Goal: Navigation & Orientation: Understand site structure

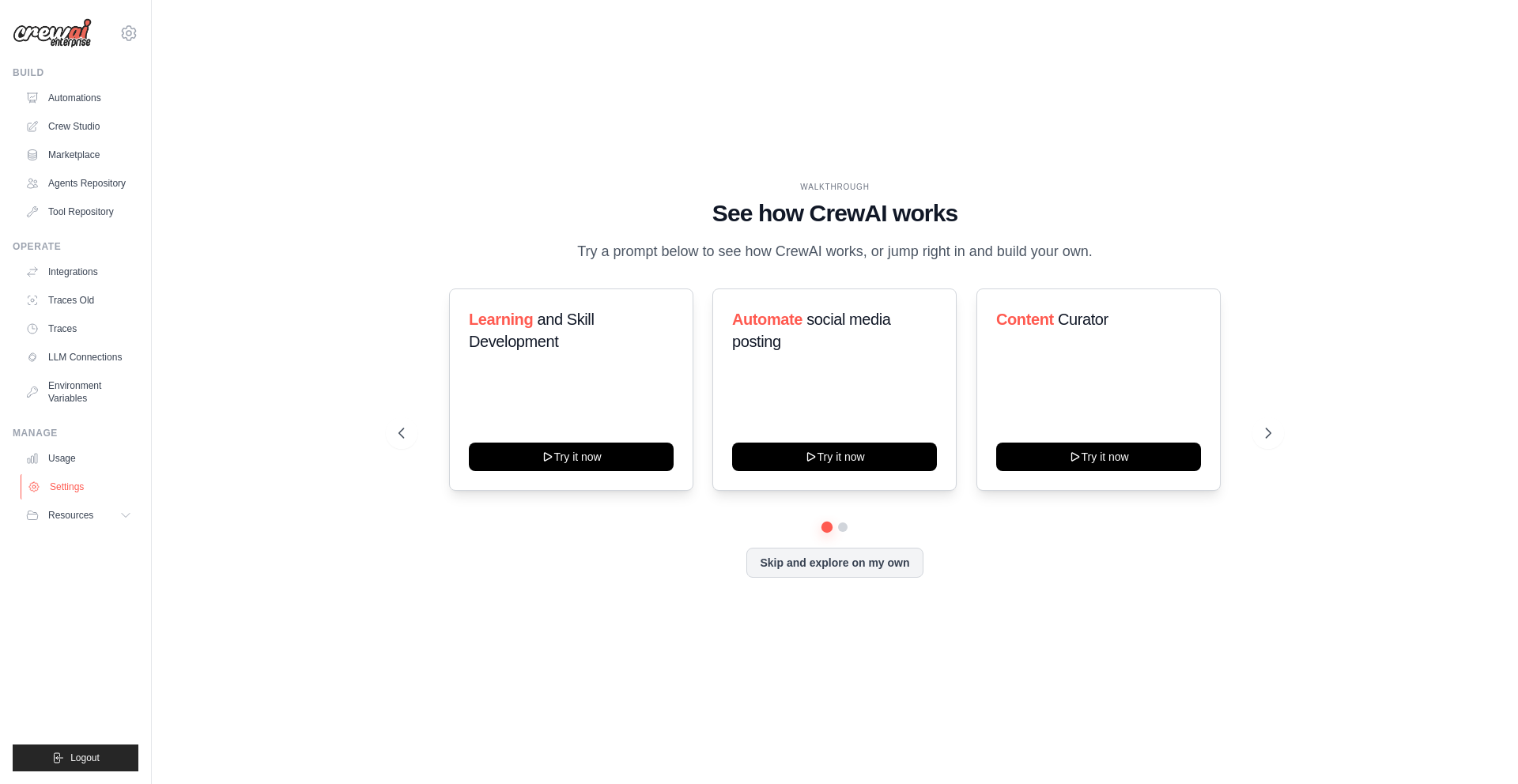
click at [76, 490] on link "Settings" at bounding box center [80, 486] width 119 height 26
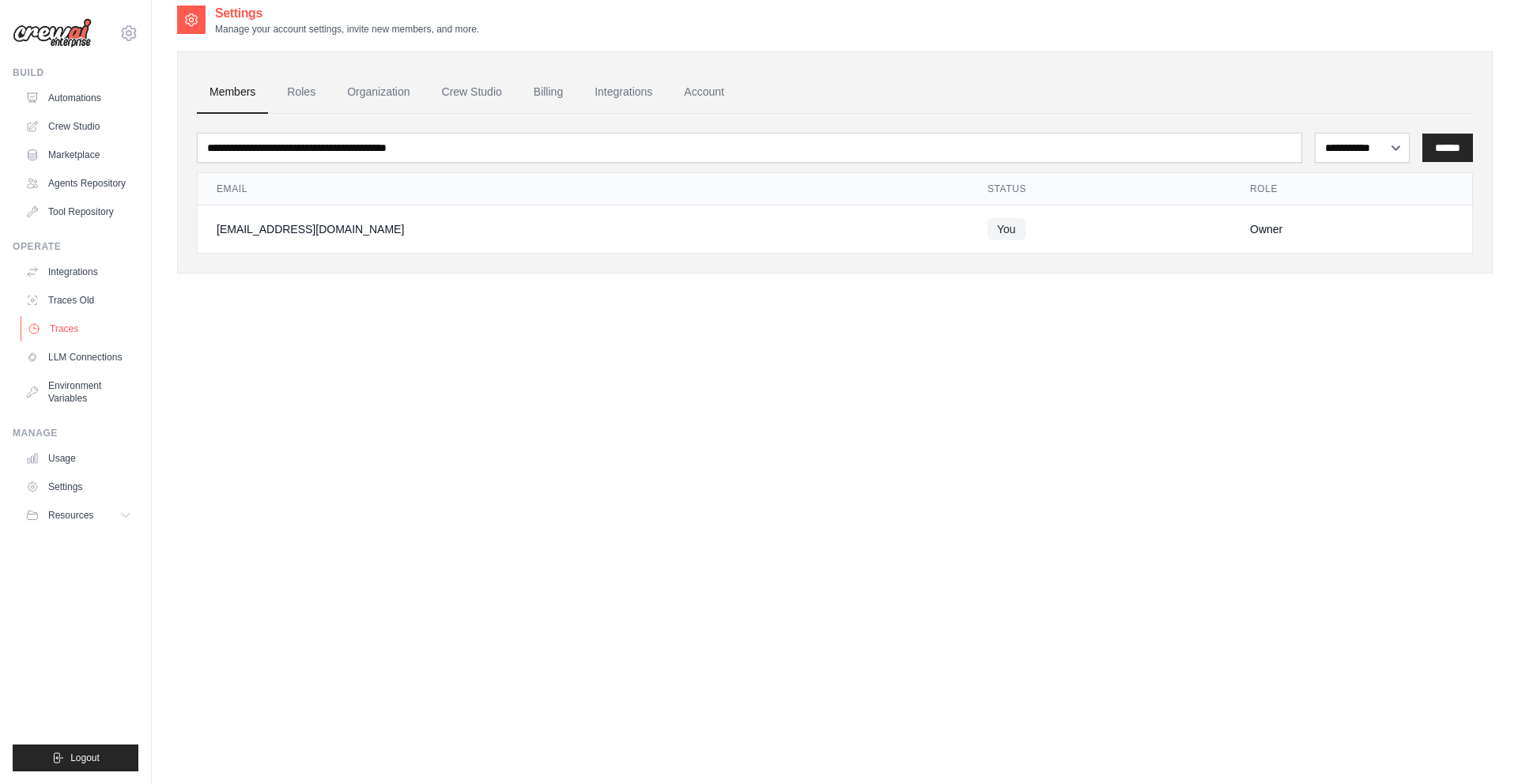
scroll to position [12, 0]
click at [45, 330] on link "Traces" at bounding box center [80, 328] width 119 height 26
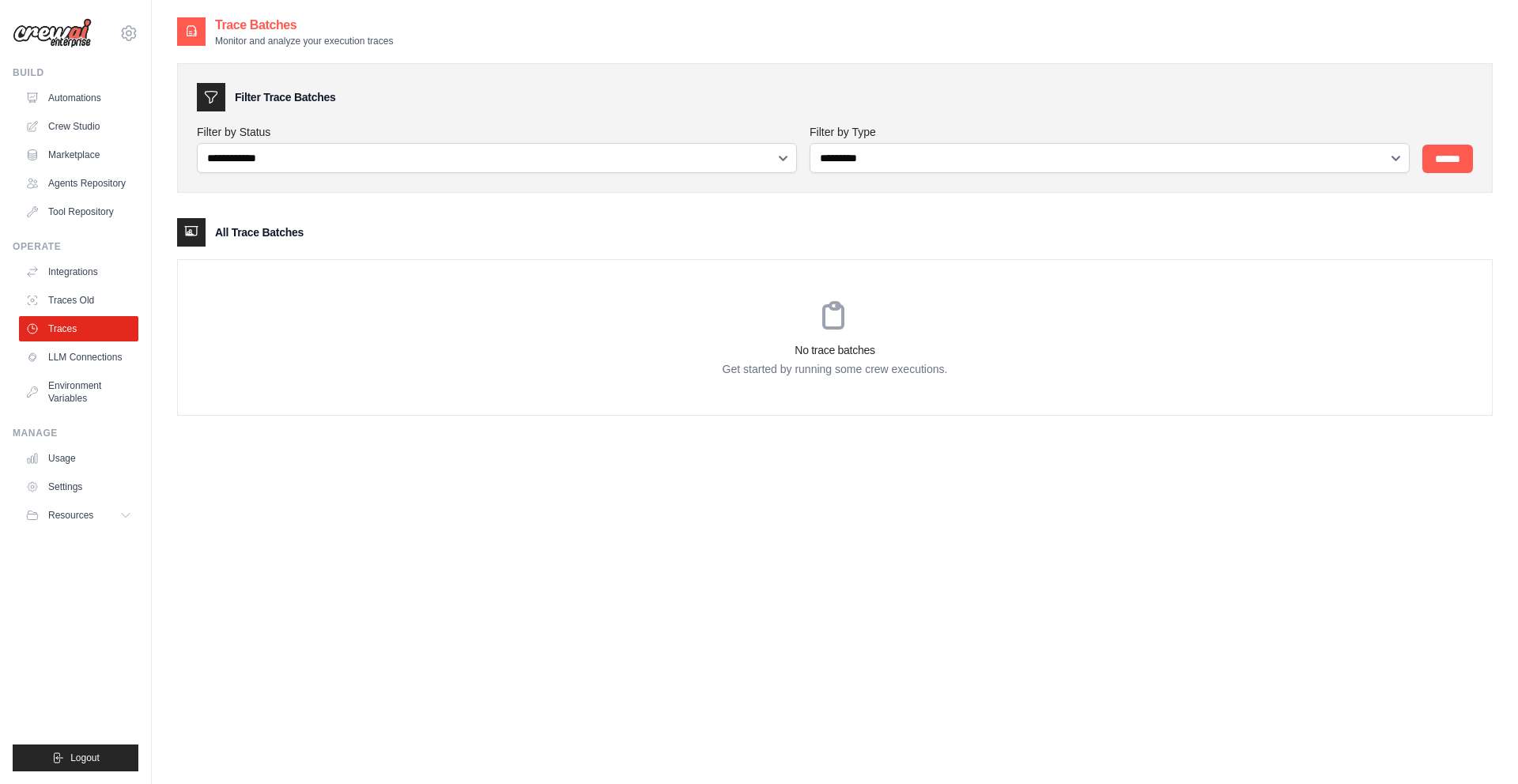
scroll to position [3, 0]
click at [53, 308] on link "Traces Old" at bounding box center [80, 300] width 119 height 26
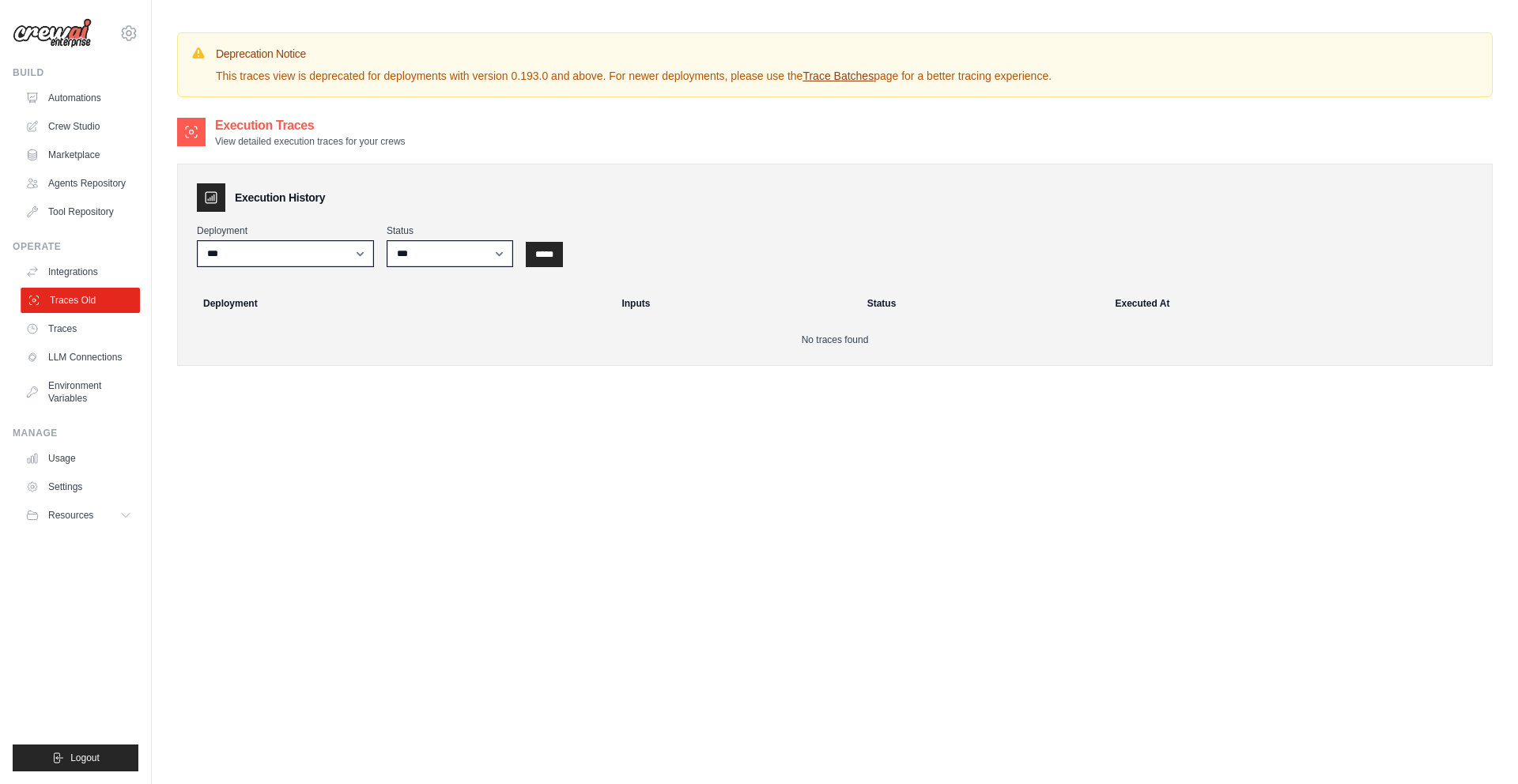
scroll to position [5, 0]
click at [59, 271] on link "Integrations" at bounding box center [80, 271] width 119 height 26
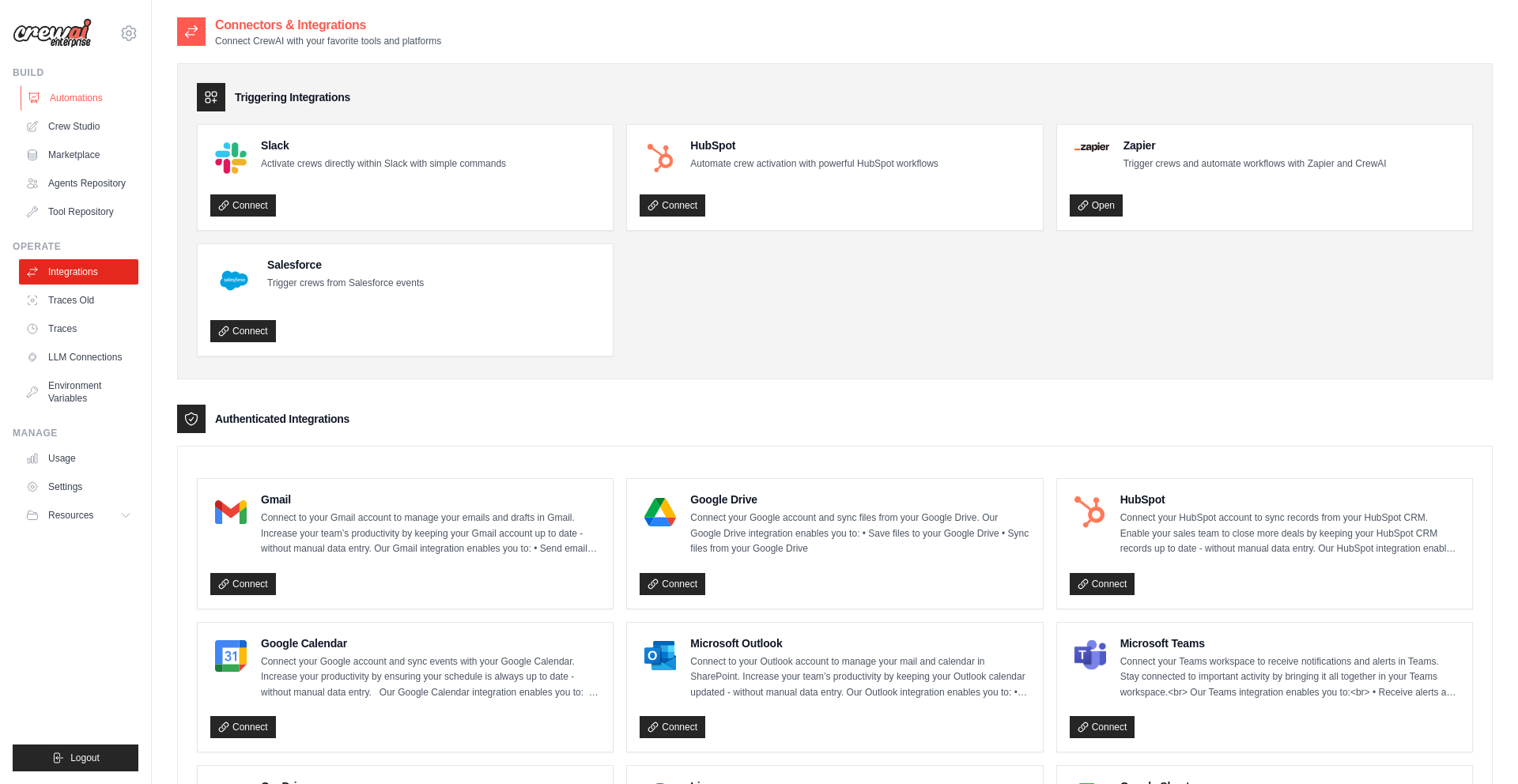
click at [66, 103] on link "Automations" at bounding box center [80, 98] width 119 height 26
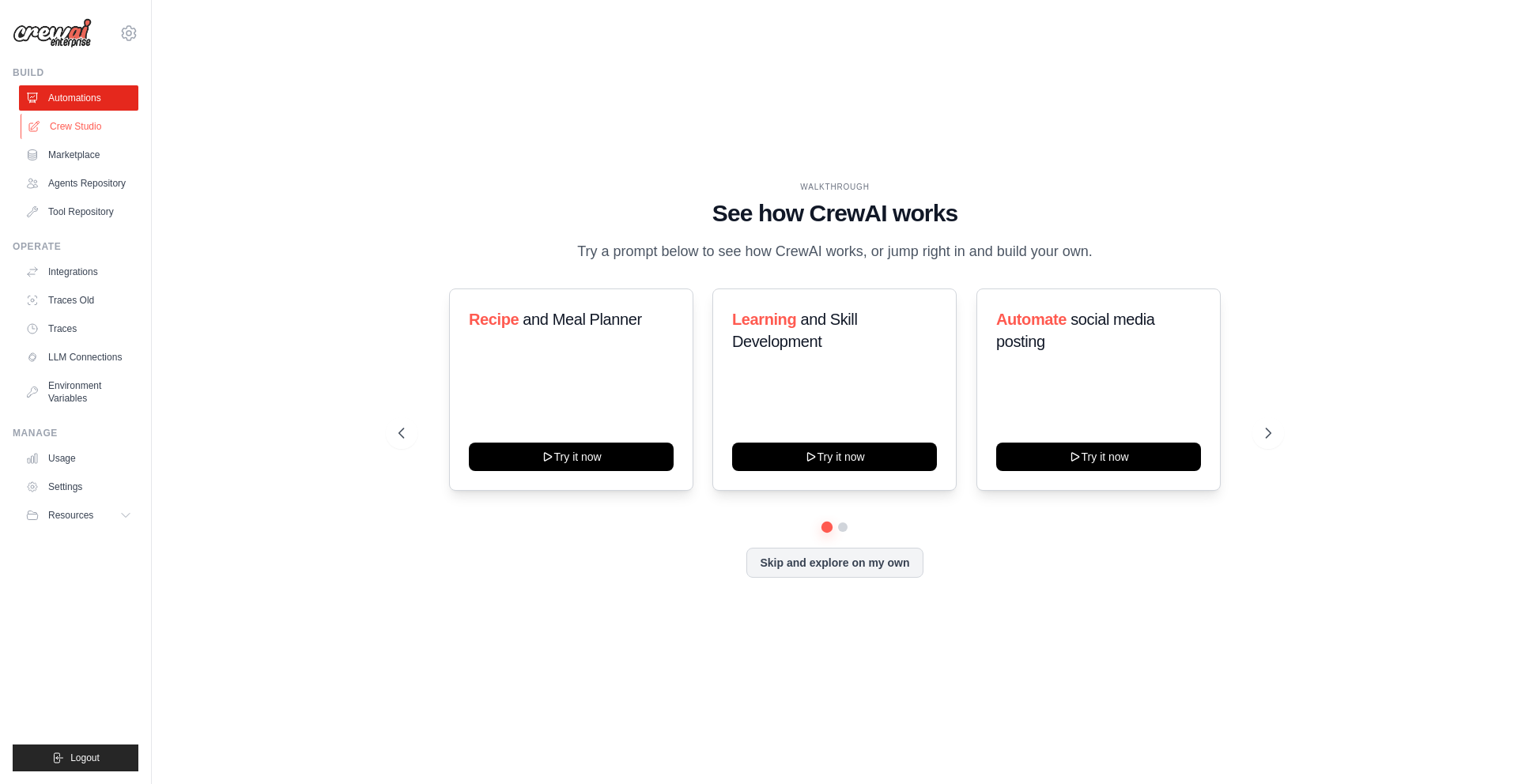
click at [68, 127] on link "Crew Studio" at bounding box center [80, 127] width 119 height 26
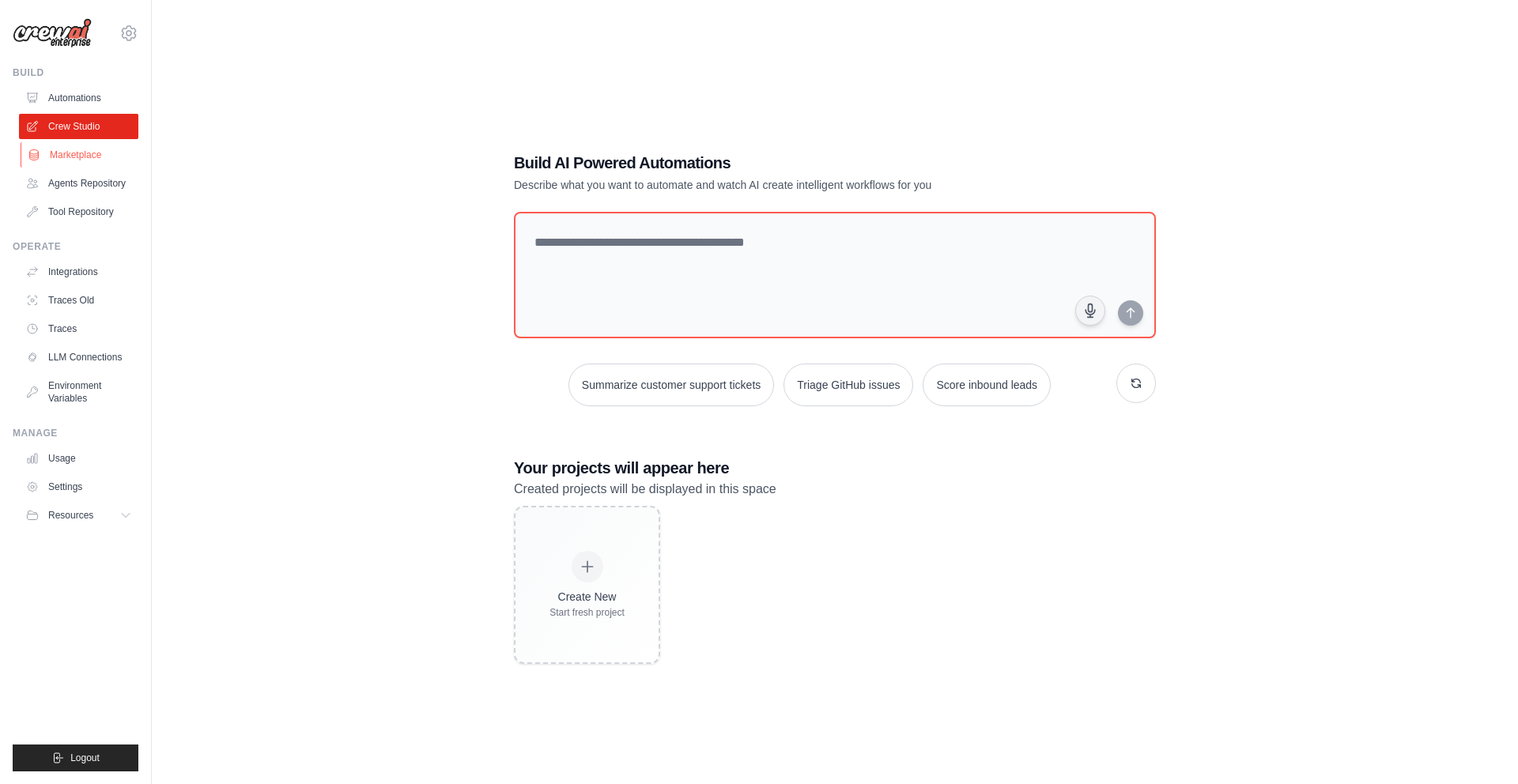
click at [64, 160] on link "Marketplace" at bounding box center [80, 155] width 119 height 26
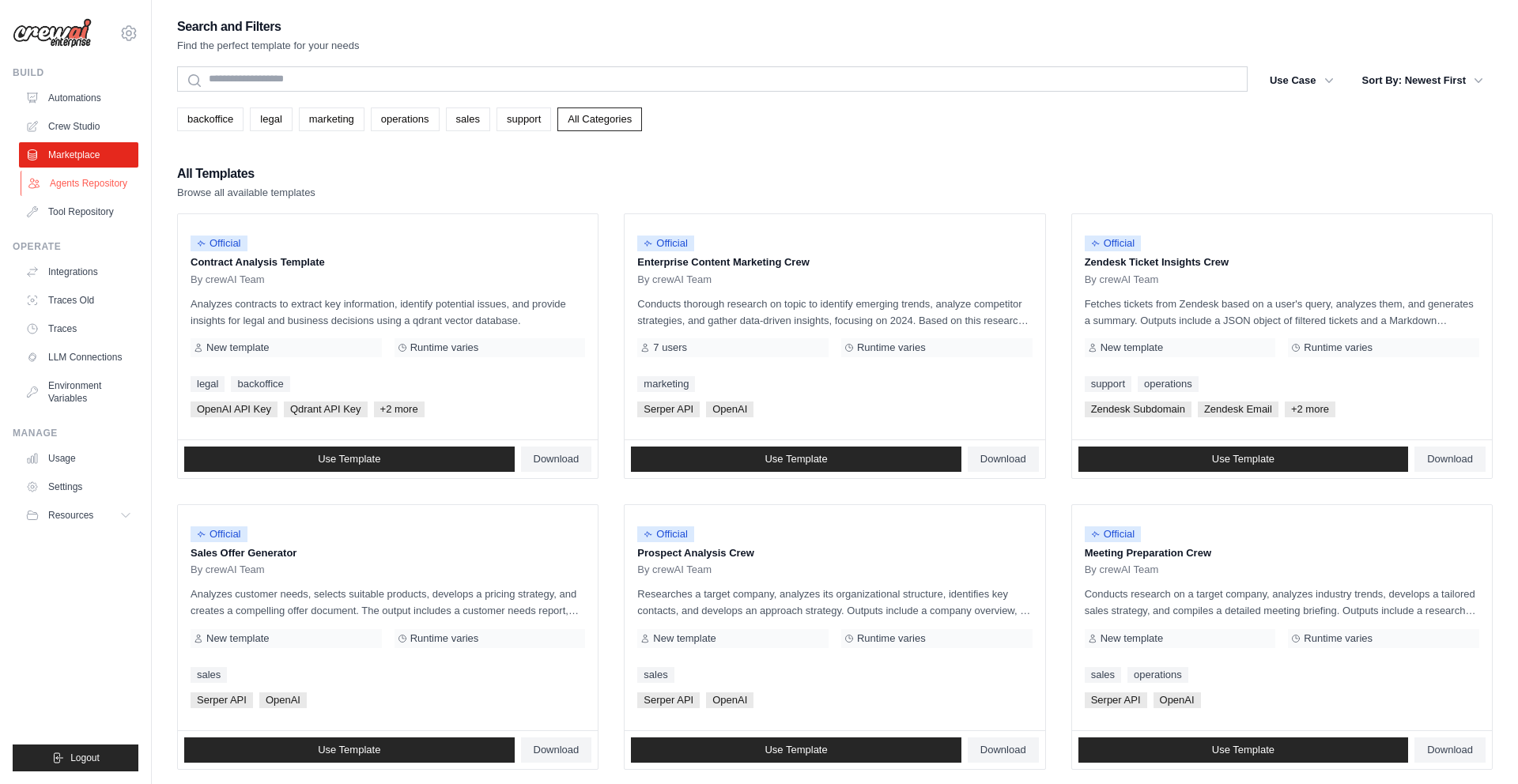
click at [66, 180] on link "Agents Repository" at bounding box center [80, 183] width 119 height 26
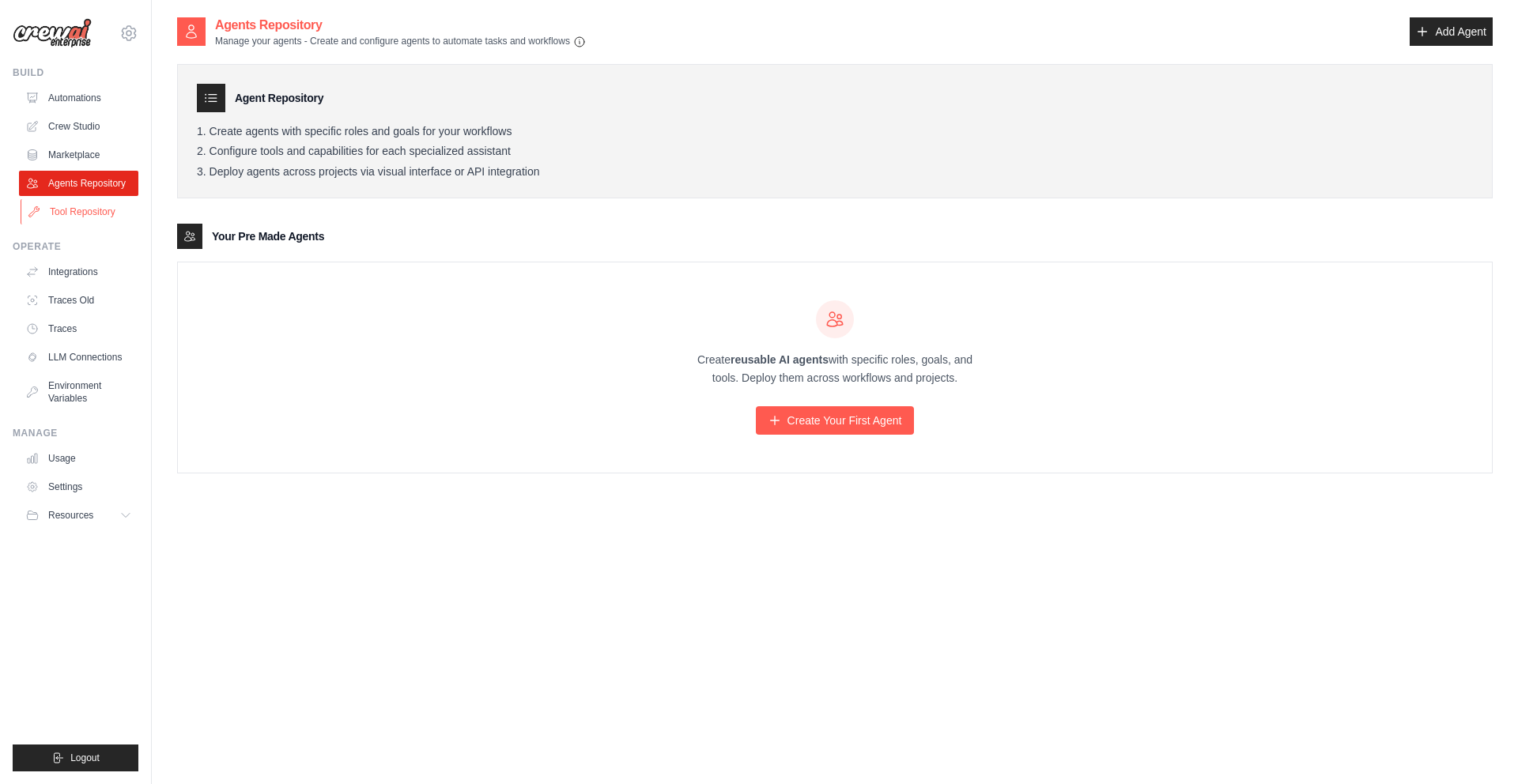
click at [69, 203] on link "Tool Repository" at bounding box center [80, 211] width 119 height 26
